Goal: Transaction & Acquisition: Purchase product/service

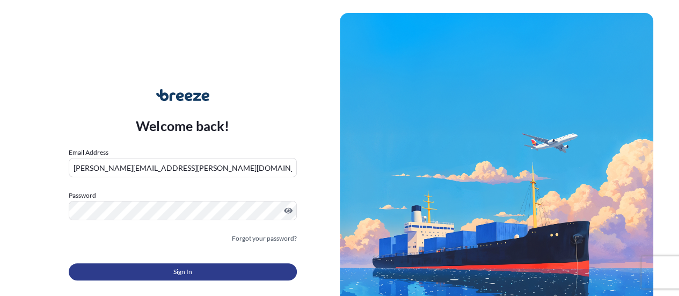
click at [207, 278] on button "Sign In" at bounding box center [183, 271] width 228 height 17
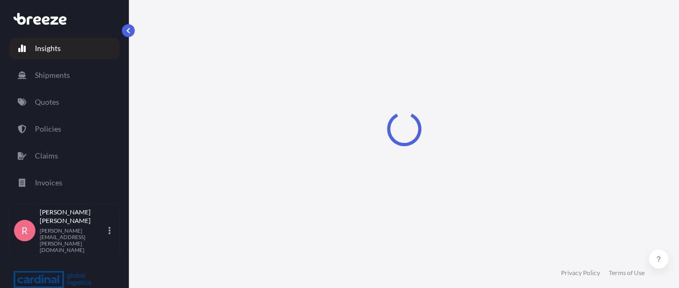
select select "2025"
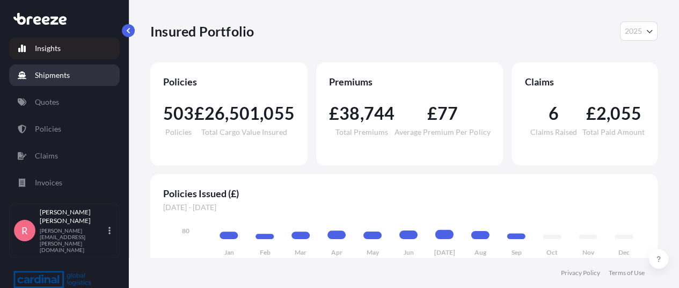
click at [59, 80] on p "Shipments" at bounding box center [52, 75] width 35 height 11
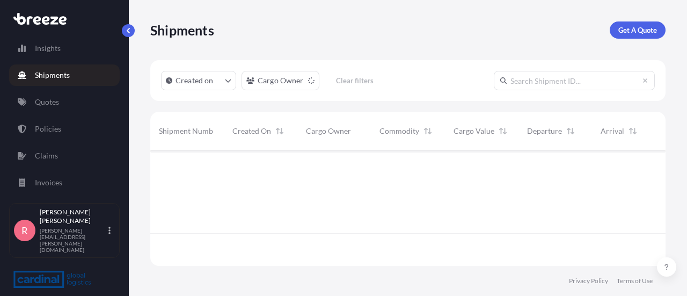
scroll to position [113, 507]
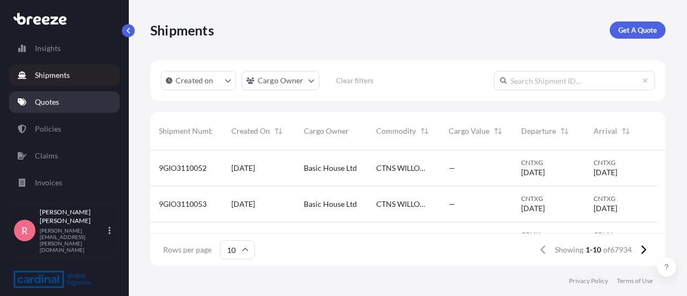
click at [52, 108] on link "Quotes" at bounding box center [64, 101] width 111 height 21
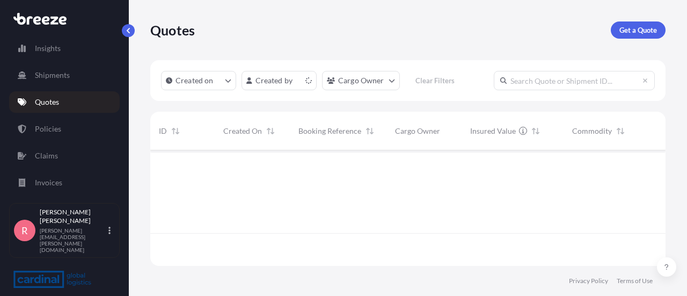
scroll to position [113, 507]
click at [544, 82] on input "text" at bounding box center [574, 80] width 161 height 19
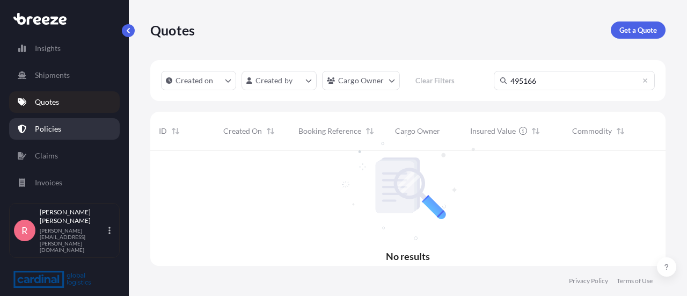
type input "495166"
click at [54, 135] on link "Policies" at bounding box center [64, 128] width 111 height 21
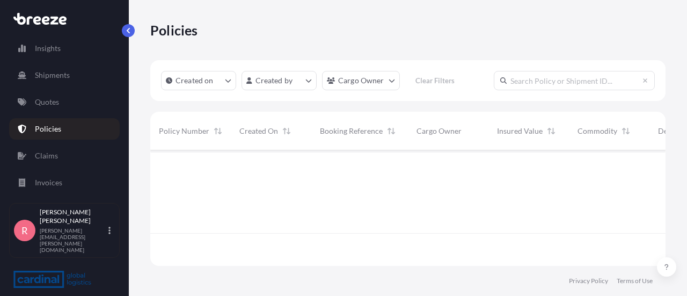
scroll to position [113, 507]
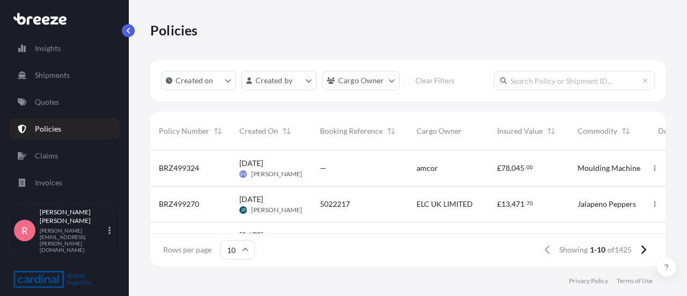
click at [550, 80] on input "text" at bounding box center [574, 80] width 161 height 19
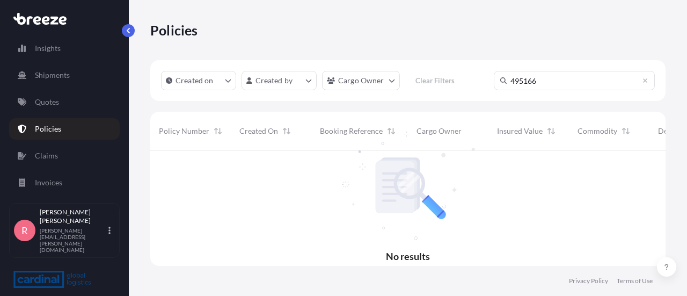
type input "495166"
click at [64, 78] on p "Shipments" at bounding box center [52, 75] width 35 height 11
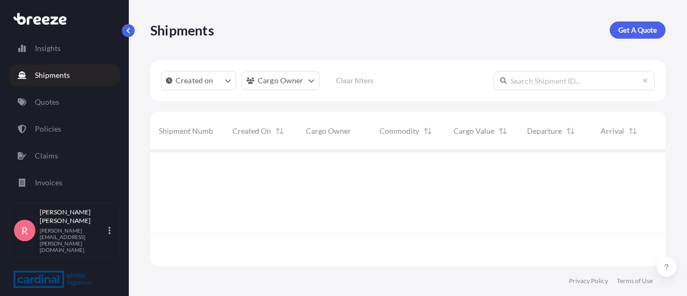
scroll to position [113, 507]
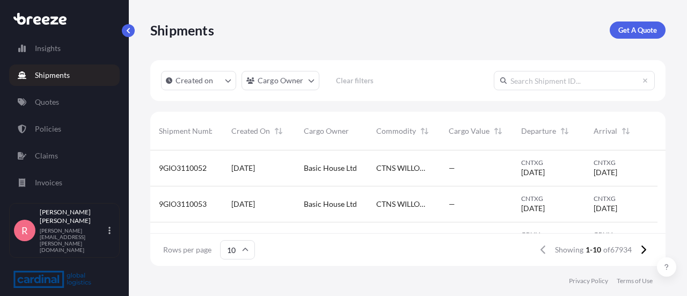
click at [576, 79] on input "text" at bounding box center [574, 80] width 161 height 19
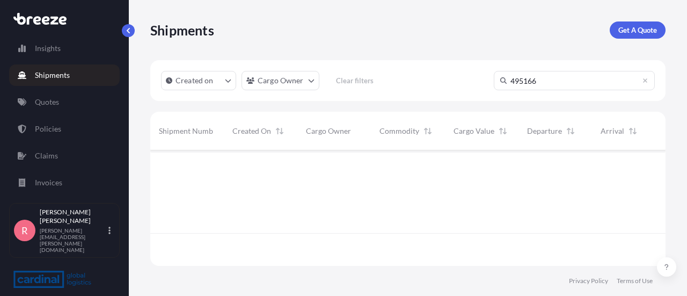
scroll to position [146, 507]
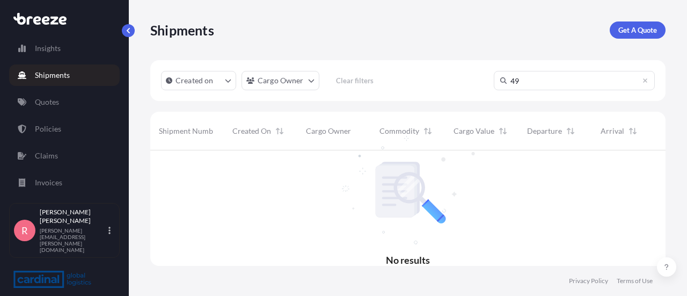
type input "4"
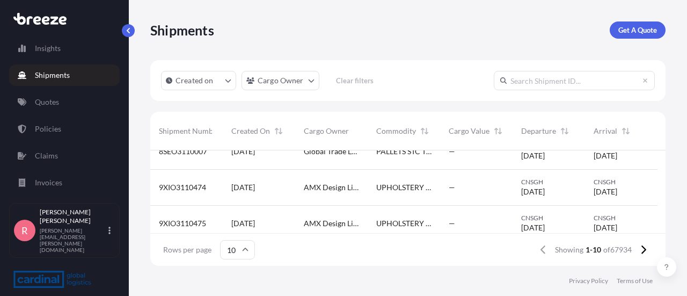
scroll to position [276, 0]
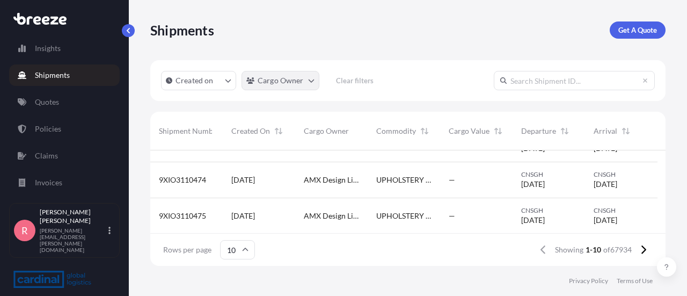
click at [305, 82] on html "Insights Shipments Quotes Policies Claims Invoices R [PERSON_NAME] [PERSON_NAME…" at bounding box center [343, 148] width 687 height 296
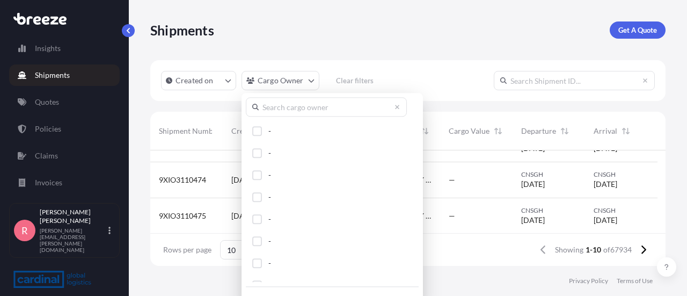
click at [300, 113] on input "text" at bounding box center [326, 106] width 161 height 19
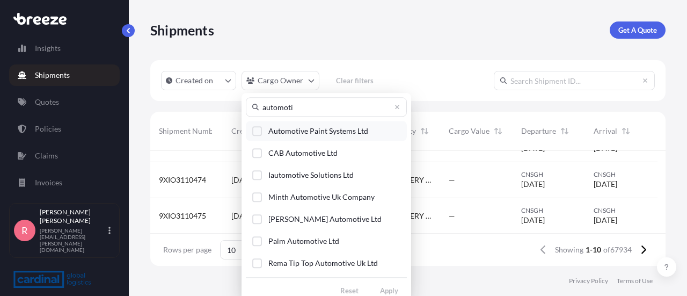
type input "automoti"
click at [300, 129] on span "Automotive Paint Systems Ltd" at bounding box center [318, 131] width 100 height 11
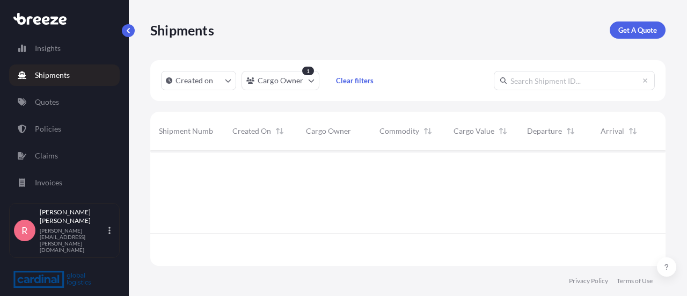
scroll to position [0, 0]
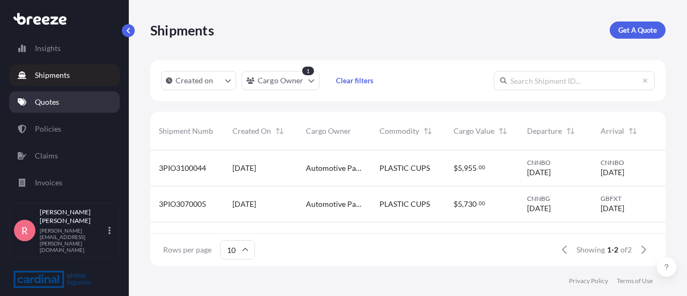
click at [48, 96] on link "Quotes" at bounding box center [64, 101] width 111 height 21
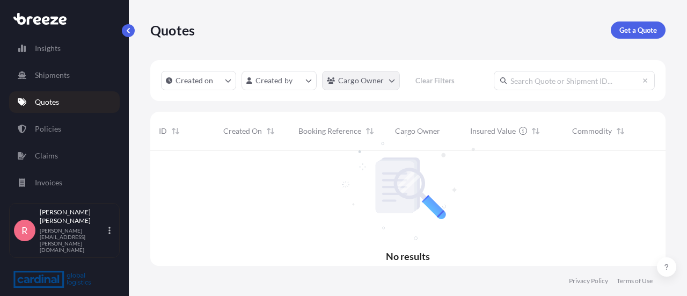
scroll to position [9, 9]
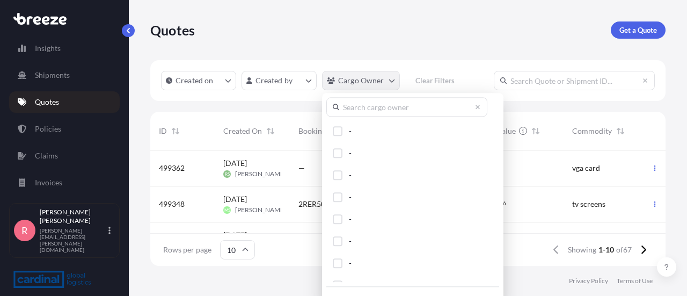
click at [364, 83] on html "Insights Shipments Quotes Policies Claims Invoices R [PERSON_NAME] [PERSON_NAME…" at bounding box center [343, 148] width 687 height 296
click at [360, 101] on input "text" at bounding box center [406, 106] width 161 height 19
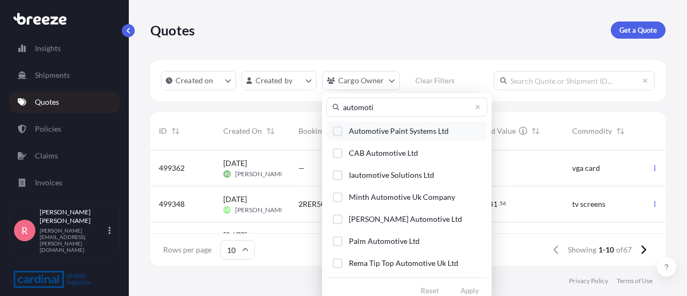
type input "automoti"
click at [366, 130] on span "Automotive Paint Systems Ltd" at bounding box center [399, 131] width 100 height 11
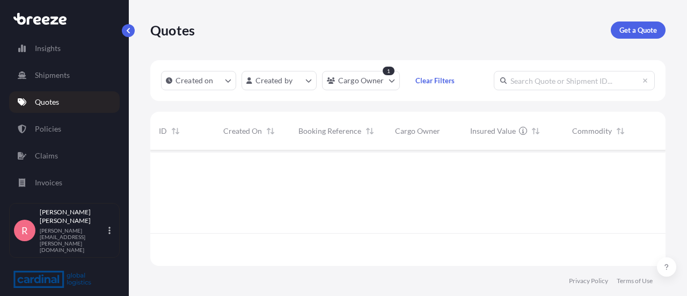
scroll to position [146, 507]
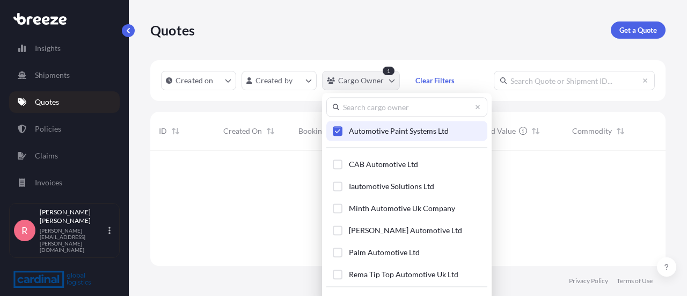
click at [382, 83] on html "Insights Shipments Quotes Policies Claims Invoices R [PERSON_NAME] [PERSON_NAME…" at bounding box center [343, 148] width 687 height 296
click at [340, 130] on span "Select Option" at bounding box center [338, 131] width 8 height 8
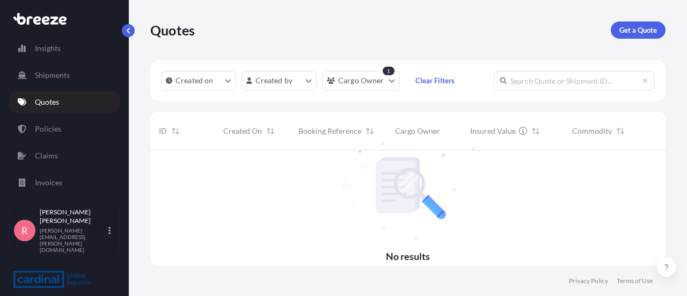
click at [279, 84] on html "Insights Shipments Quotes Policies Claims Invoices R [PERSON_NAME] [PERSON_NAME…" at bounding box center [343, 148] width 687 height 296
click at [294, 84] on html "Insights Shipments Quotes Policies Claims Invoices R [PERSON_NAME] [PERSON_NAME…" at bounding box center [343, 148] width 687 height 296
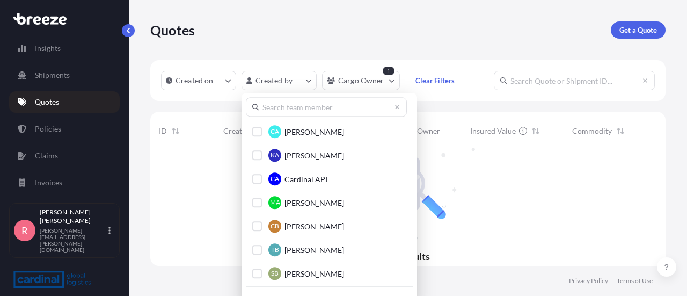
click at [290, 107] on input "text" at bounding box center [326, 106] width 161 height 19
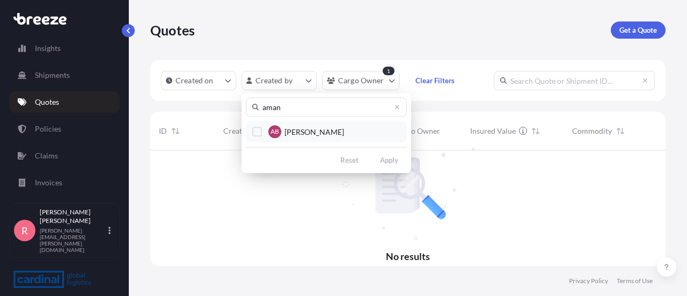
type input "aman"
click at [254, 134] on div "Select Option" at bounding box center [257, 132] width 10 height 10
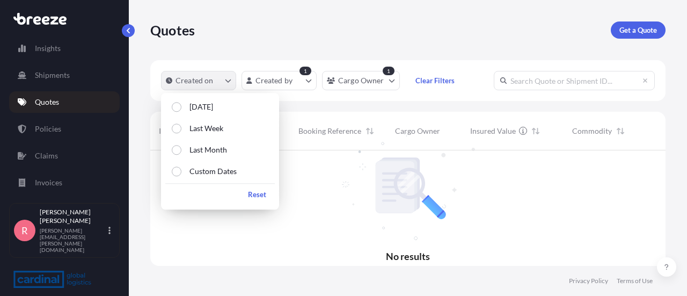
click at [233, 83] on button "Created on" at bounding box center [198, 80] width 75 height 19
click at [223, 176] on p "Custom Dates" at bounding box center [212, 171] width 47 height 11
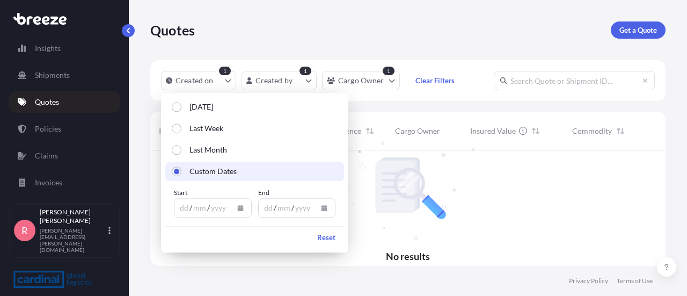
click at [240, 211] on button "Calendar" at bounding box center [240, 207] width 17 height 17
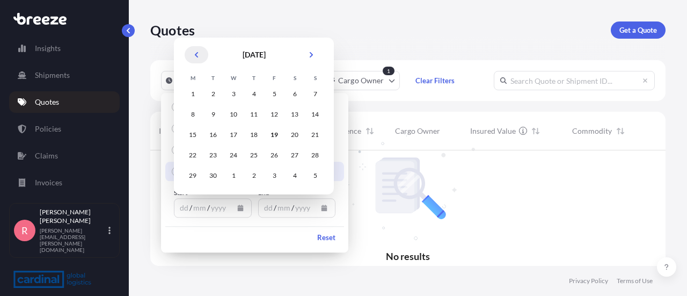
click at [197, 57] on icon "Previous" at bounding box center [196, 54] width 3 height 5
click at [212, 97] on div "1" at bounding box center [212, 93] width 19 height 19
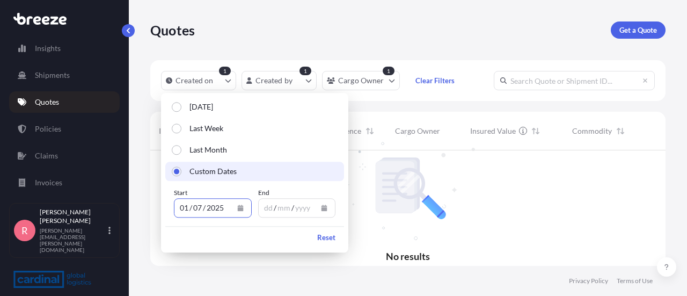
click at [329, 207] on button "Calendar" at bounding box center [324, 207] width 17 height 17
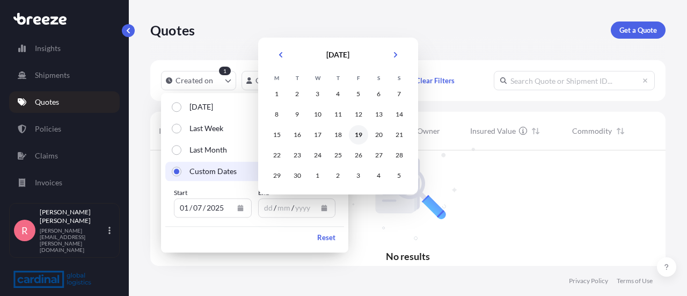
click at [354, 136] on div "19" at bounding box center [358, 134] width 19 height 19
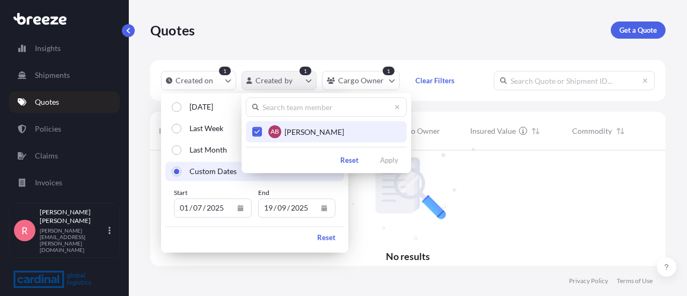
click at [315, 79] on html "Insights Shipments Quotes Policies Claims Invoices R [PERSON_NAME] [PERSON_NAME…" at bounding box center [343, 148] width 687 height 296
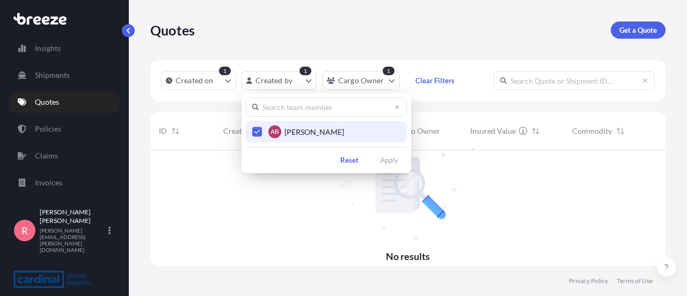
click at [260, 130] on span "Select Option" at bounding box center [257, 132] width 8 height 8
click at [256, 129] on div "Select Option" at bounding box center [257, 132] width 10 height 10
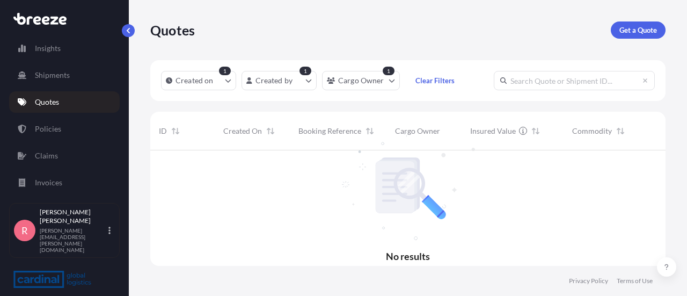
click at [389, 86] on html "Insights Shipments Quotes Policies Claims Invoices R [PERSON_NAME] [PERSON_NAME…" at bounding box center [343, 148] width 687 height 296
click at [44, 133] on p "Policies" at bounding box center [48, 128] width 26 height 11
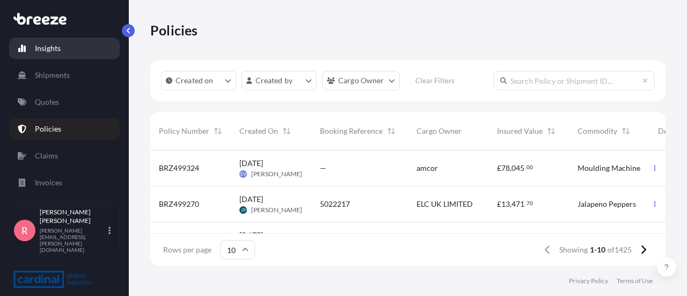
click at [65, 52] on link "Insights" at bounding box center [64, 48] width 111 height 21
select select "2025"
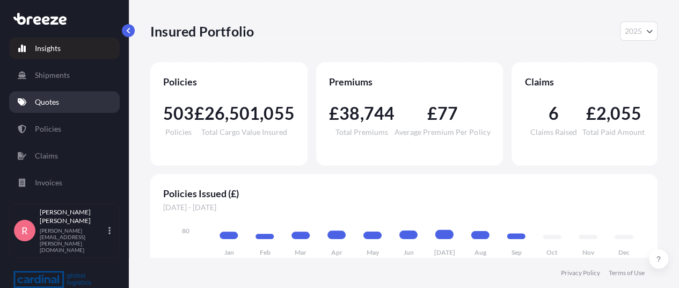
click at [47, 97] on p "Quotes" at bounding box center [47, 102] width 24 height 11
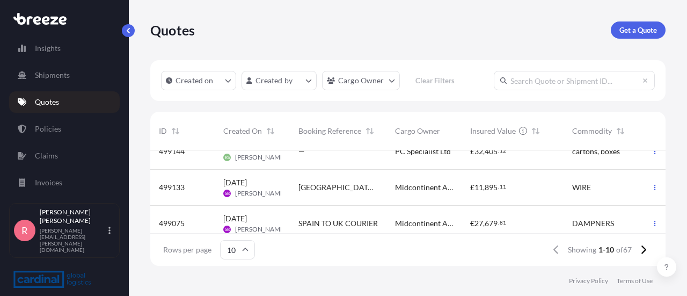
scroll to position [284, 0]
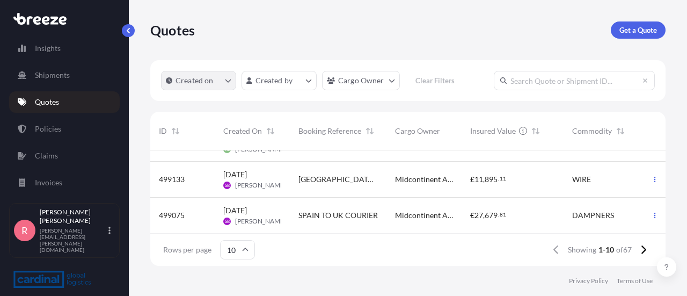
click at [228, 84] on button "Created on" at bounding box center [198, 80] width 75 height 19
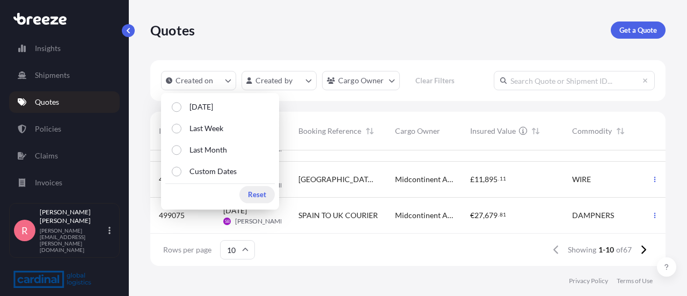
click at [258, 195] on p "Reset" at bounding box center [257, 194] width 18 height 11
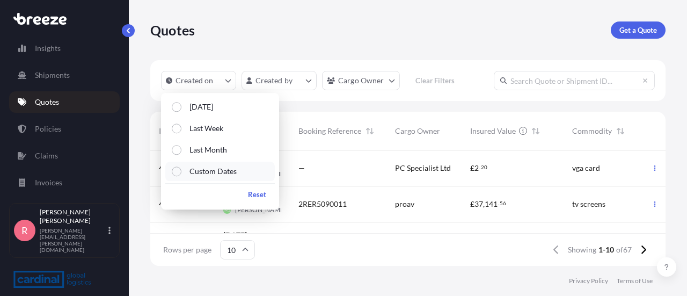
click at [220, 171] on p "Custom Dates" at bounding box center [212, 171] width 47 height 11
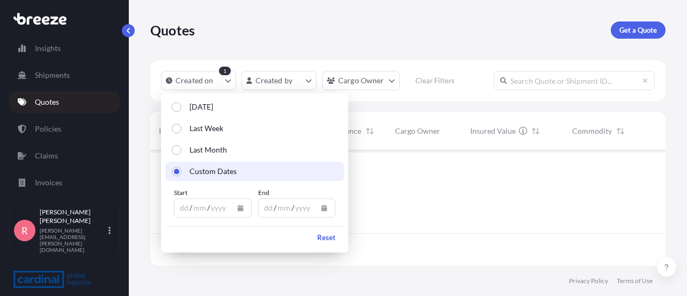
click at [222, 208] on div "yyyy" at bounding box center [218, 207] width 17 height 13
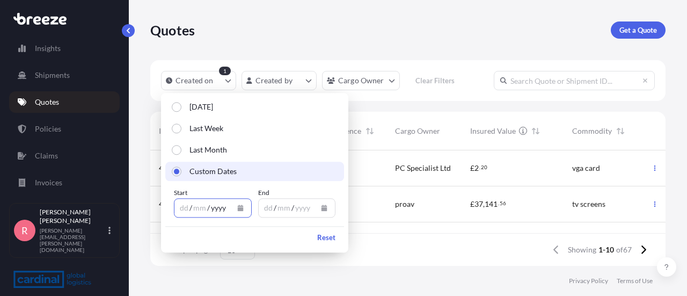
click at [237, 210] on icon "Calendar" at bounding box center [240, 208] width 6 height 6
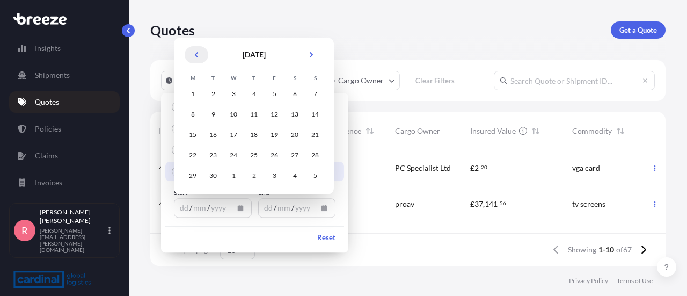
click at [194, 54] on icon "Previous" at bounding box center [196, 55] width 6 height 6
click at [196, 138] on div "14" at bounding box center [192, 134] width 19 height 19
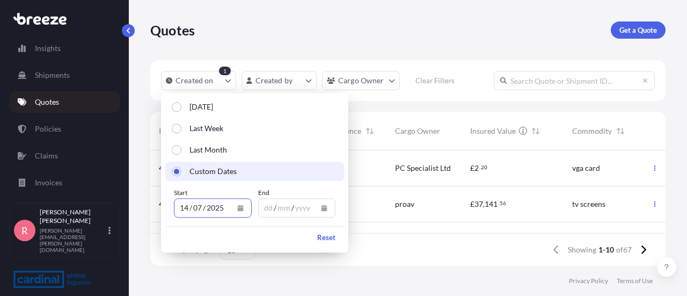
click at [325, 209] on icon "Calendar" at bounding box center [325, 208] width 6 height 6
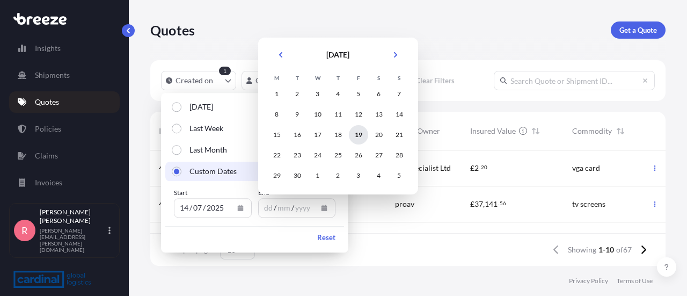
click at [362, 141] on div "19" at bounding box center [358, 134] width 19 height 19
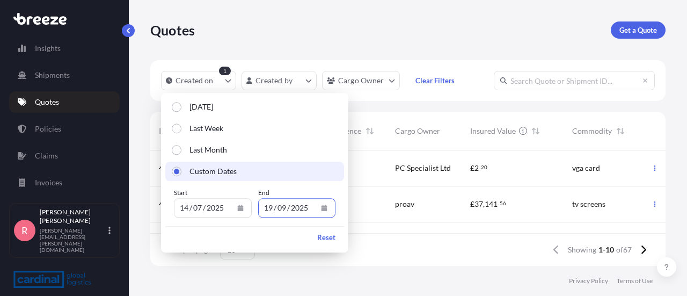
click at [388, 257] on div "Rows per page 10 Showing 1-10 of 67" at bounding box center [407, 249] width 515 height 32
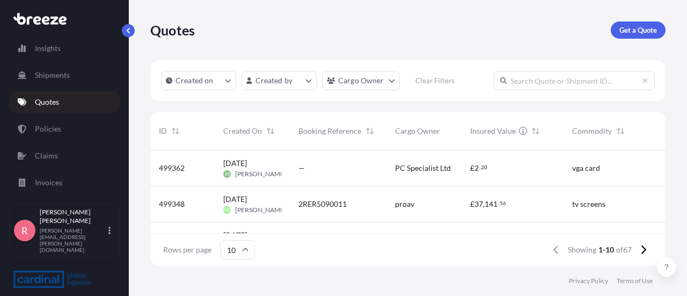
scroll to position [9, 9]
click at [632, 30] on p "Get a Quote" at bounding box center [638, 30] width 38 height 11
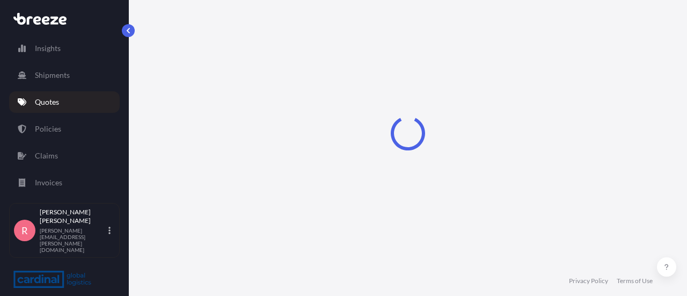
select select "Sea"
select select "1"
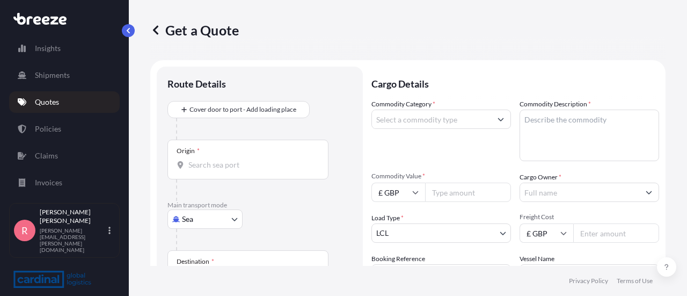
scroll to position [17, 0]
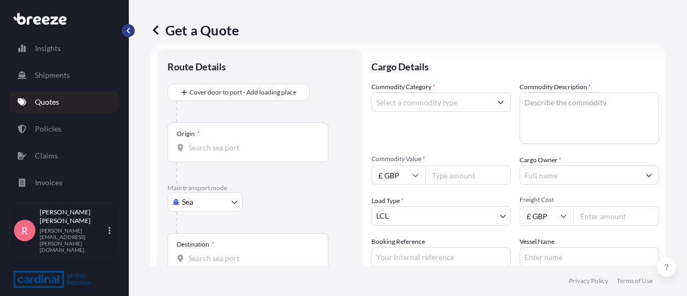
click at [125, 32] on button "button" at bounding box center [128, 30] width 13 height 13
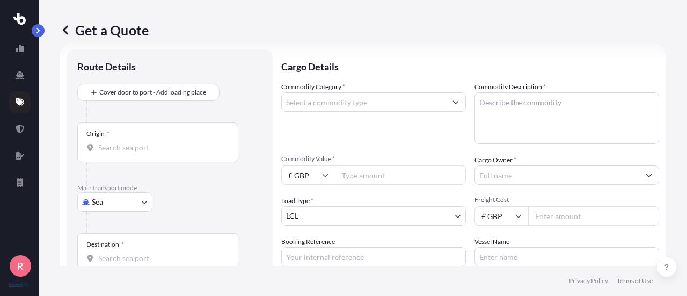
click at [125, 145] on input "Origin *" at bounding box center [161, 147] width 127 height 11
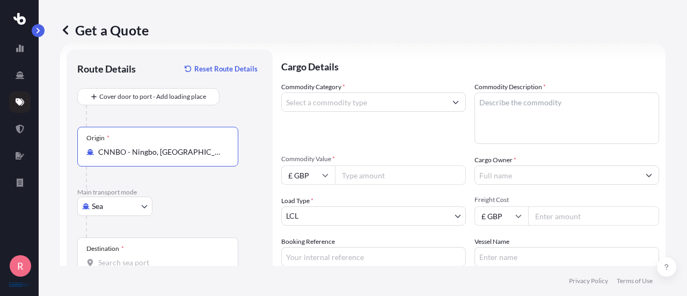
type input "CNNBO - Ningbo, [GEOGRAPHIC_DATA]"
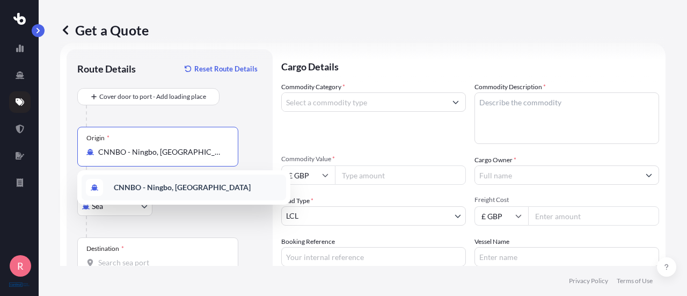
click at [177, 185] on b "CNNBO - Ningbo, [GEOGRAPHIC_DATA]" at bounding box center [182, 187] width 137 height 9
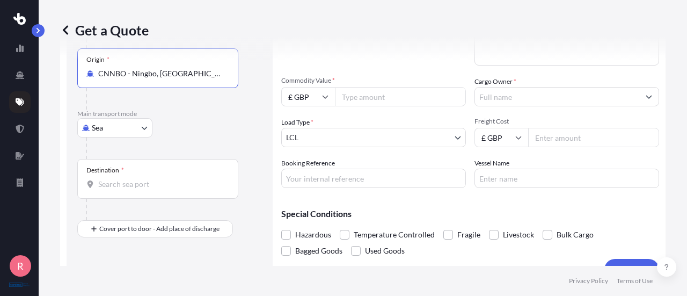
scroll to position [116, 0]
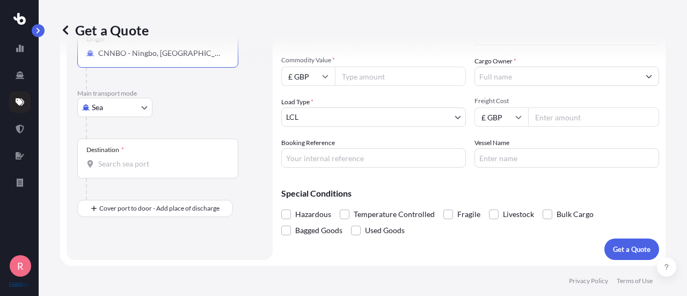
click at [149, 163] on input "Destination *" at bounding box center [161, 163] width 127 height 11
type input "GBLGP - [GEOGRAPHIC_DATA], [GEOGRAPHIC_DATA]"
click at [324, 74] on icon at bounding box center [325, 76] width 6 height 6
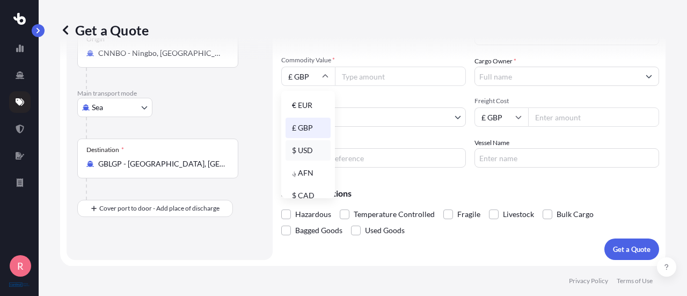
click at [310, 147] on div "$ USD" at bounding box center [308, 150] width 45 height 20
type input "$ USD"
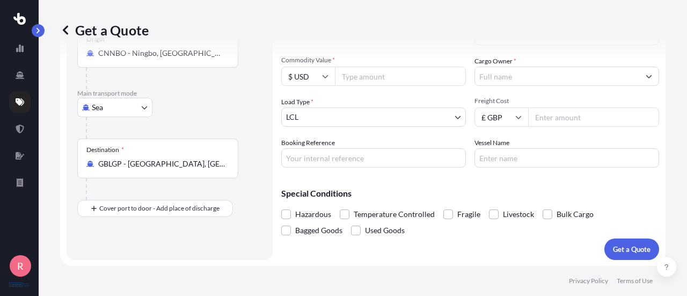
click at [366, 79] on input "Commodity Value *" at bounding box center [400, 76] width 131 height 19
type input "56785.14"
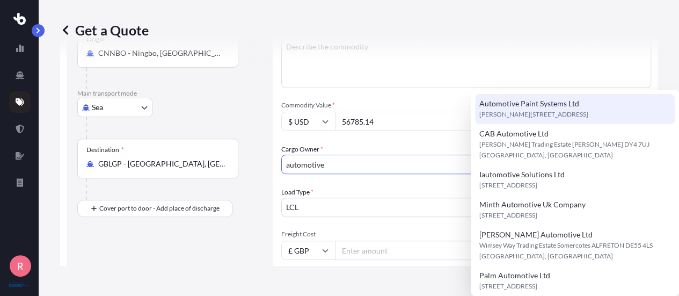
click at [499, 105] on span "Automotive Paint Systems Ltd" at bounding box center [529, 103] width 100 height 11
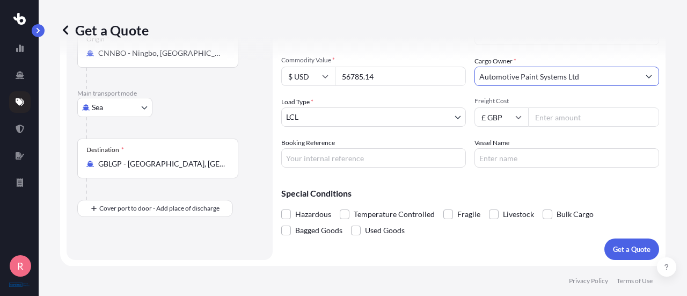
type input "Automotive Paint Systems Ltd"
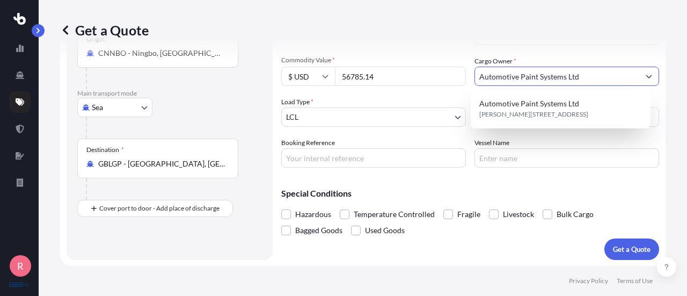
click at [330, 112] on body "1 option available. R Get a Quote Route Details Reset Route Details Cover door …" at bounding box center [343, 148] width 687 height 296
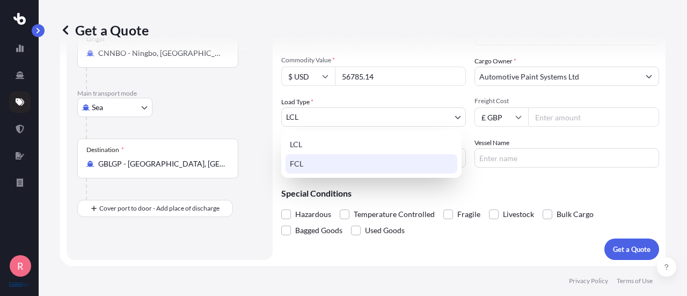
click at [322, 163] on div "FCL" at bounding box center [372, 163] width 172 height 19
select select "2"
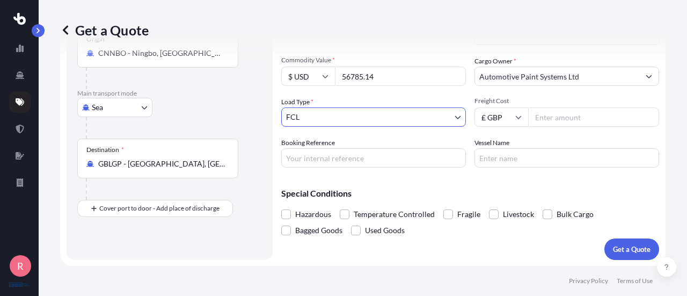
click at [510, 116] on input "£ GBP" at bounding box center [502, 116] width 54 height 19
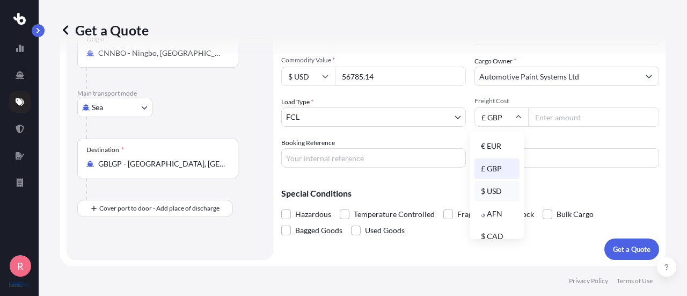
click at [498, 193] on div "$ USD" at bounding box center [497, 191] width 45 height 20
type input "$ USD"
click at [544, 114] on input "Freight Cost" at bounding box center [593, 116] width 131 height 19
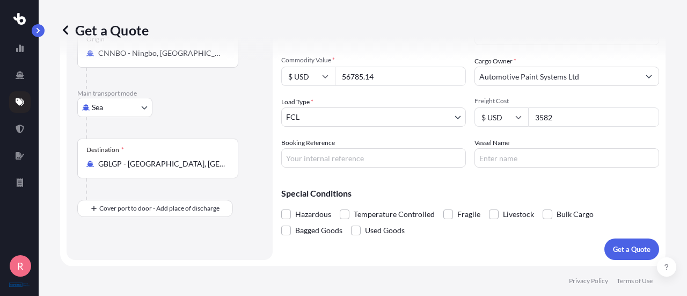
type input "3582"
click at [400, 161] on input "Booking Reference" at bounding box center [373, 157] width 185 height 19
paste input "2ZEO5081321"
type input "2ZEO5081321"
click at [500, 161] on input "Vessel Name" at bounding box center [567, 157] width 185 height 19
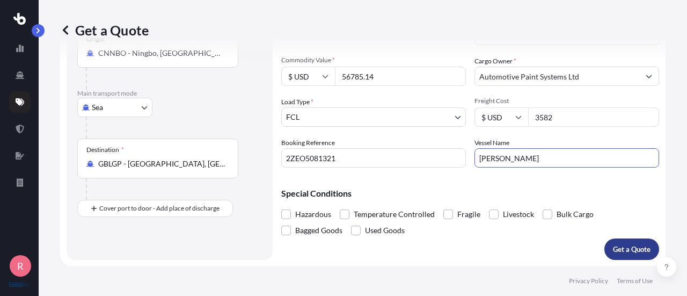
type input "[PERSON_NAME]"
click at [621, 246] on p "Get a Quote" at bounding box center [632, 249] width 38 height 11
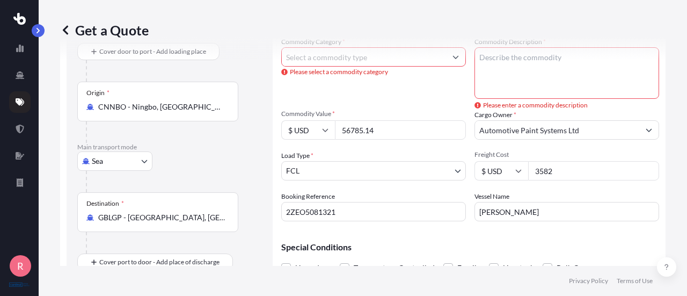
scroll to position [9, 0]
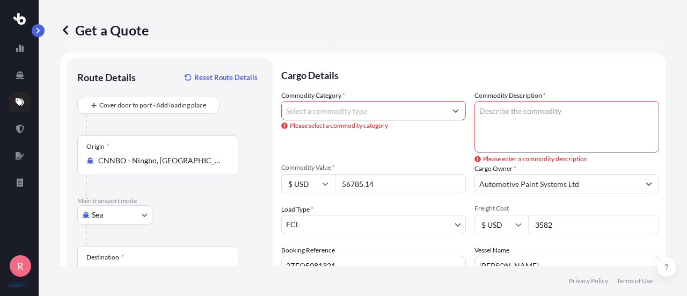
click at [379, 124] on span "Please select a commodity category" at bounding box center [373, 125] width 185 height 11
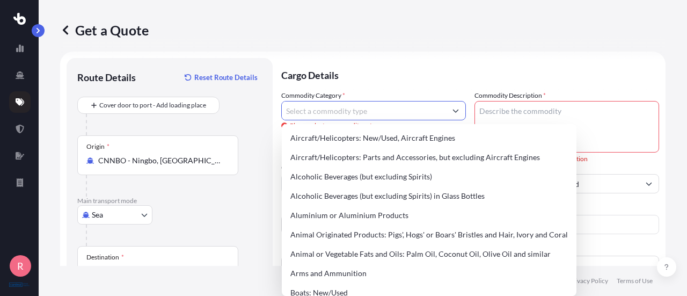
click at [379, 115] on input "Commodity Category *" at bounding box center [364, 110] width 164 height 19
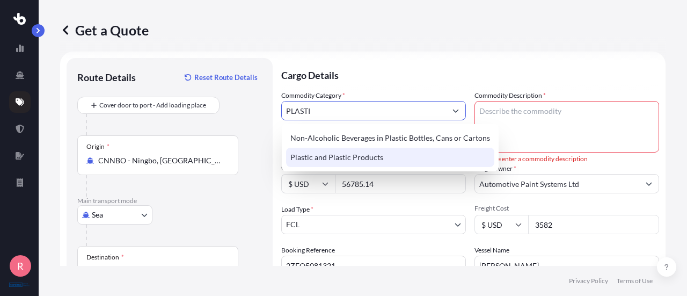
click at [370, 163] on div "Plastic and Plastic Products" at bounding box center [390, 157] width 208 height 19
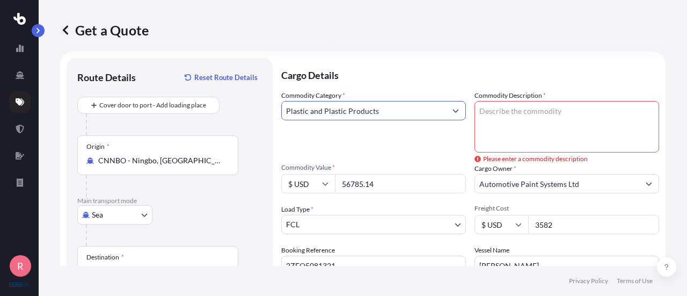
type input "Plastic and Plastic Products"
paste textarea "PLASTIC CUPS MASKING TAPES MASKING FILM SANDING PAPER DISC"
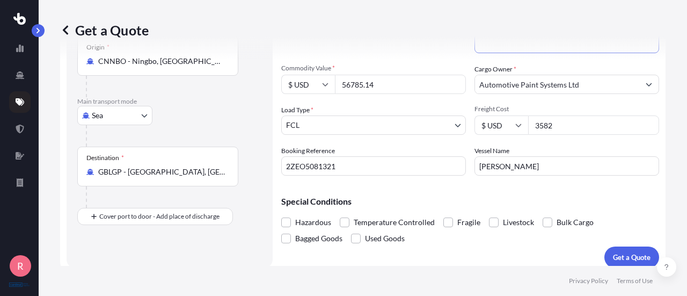
scroll to position [116, 0]
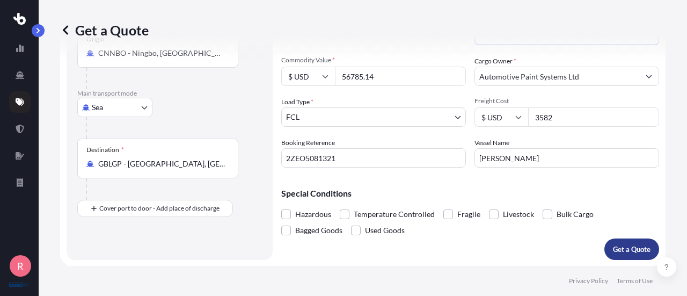
type textarea "PLASTIC CUPS MASKING TAPES MASKING FILM SANDING PAPER DISC"
click at [613, 245] on p "Get a Quote" at bounding box center [632, 249] width 38 height 11
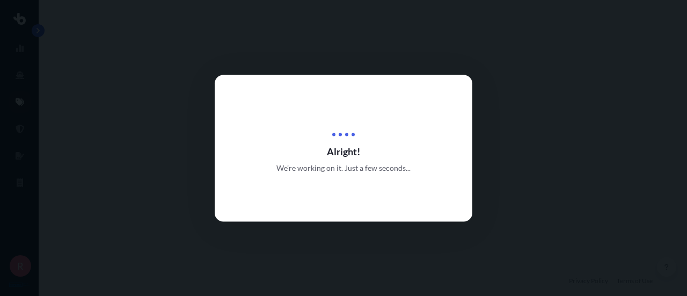
select select "Sea"
select select "2"
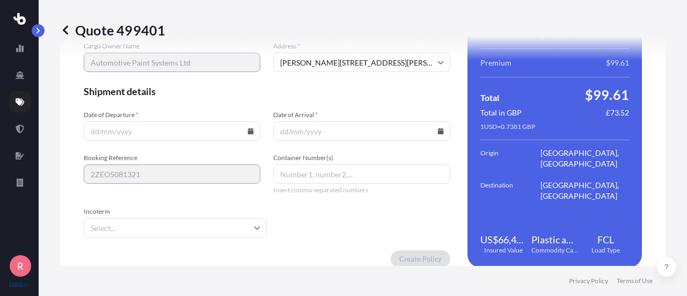
scroll to position [1440, 0]
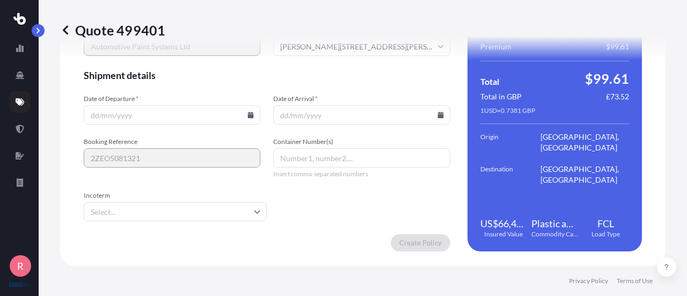
click at [250, 115] on icon at bounding box center [251, 115] width 6 height 6
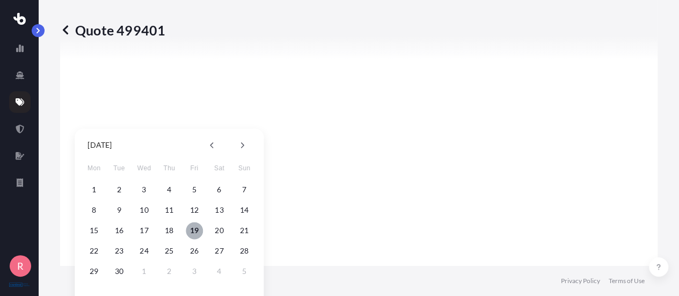
click at [193, 229] on button "19" at bounding box center [194, 230] width 17 height 17
type input "[DATE]"
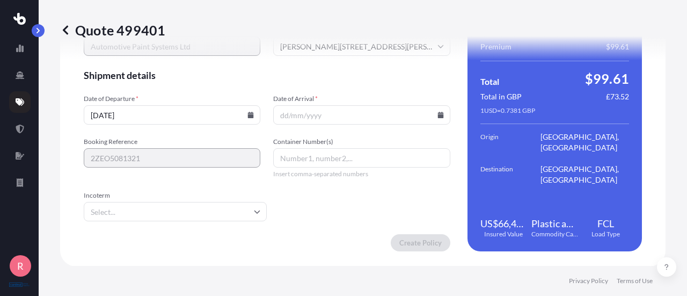
click at [327, 112] on input "Date of Arrival *" at bounding box center [361, 114] width 177 height 19
click at [436, 119] on input "Date of Arrival *" at bounding box center [361, 114] width 177 height 19
click at [437, 112] on icon at bounding box center [440, 115] width 6 height 6
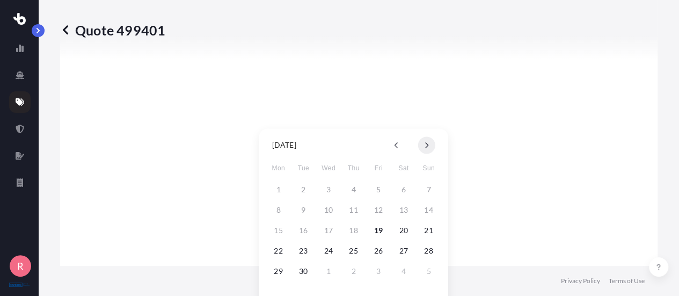
click at [422, 143] on button at bounding box center [426, 144] width 17 height 17
click at [275, 274] on button "27" at bounding box center [278, 270] width 17 height 17
type input "[DATE]"
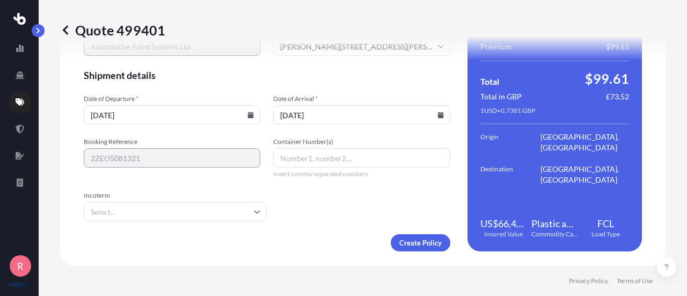
click at [307, 159] on input "Container Number(s)" at bounding box center [361, 157] width 177 height 19
type input "h"
type input "HAMU3308901"
click at [200, 219] on input "Incoterm" at bounding box center [175, 211] width 183 height 19
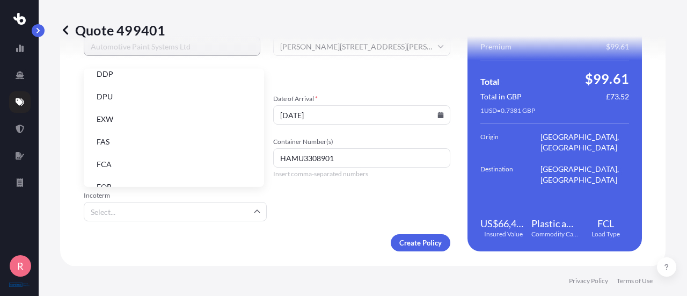
scroll to position [136, 0]
click at [191, 173] on li "FOB" at bounding box center [174, 172] width 172 height 20
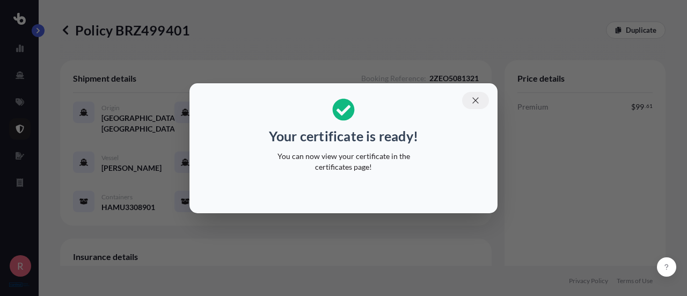
click at [475, 97] on icon "button" at bounding box center [476, 101] width 10 height 10
